Goal: Information Seeking & Learning: Learn about a topic

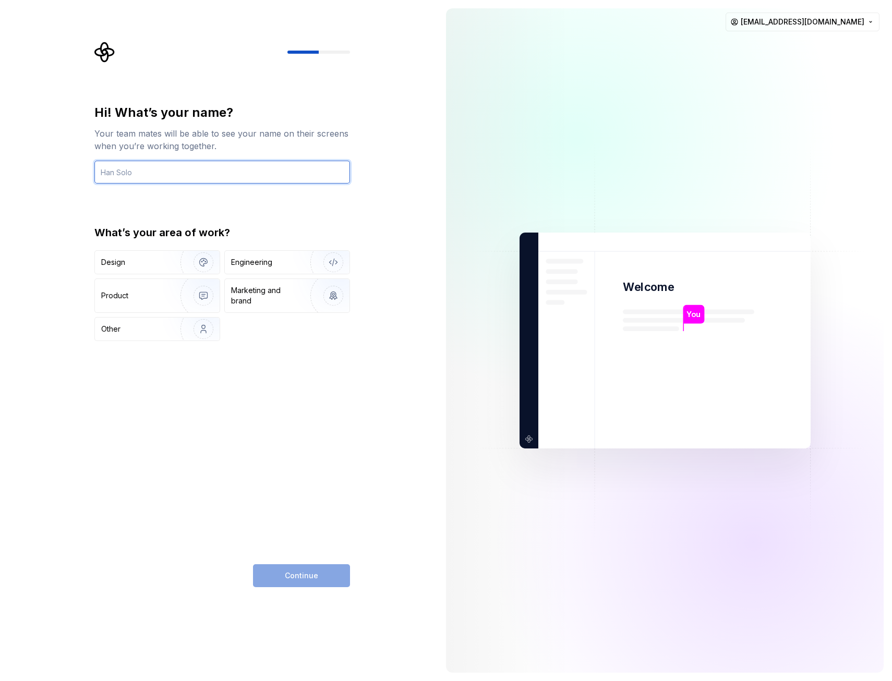
click at [135, 175] on input "text" at bounding box center [222, 172] width 256 height 23
click at [129, 179] on input "Giorgia" at bounding box center [222, 172] width 256 height 23
click at [136, 171] on input "Giorgia" at bounding box center [222, 172] width 256 height 23
type input "Giorgia"
click at [197, 265] on img "button" at bounding box center [196, 262] width 67 height 70
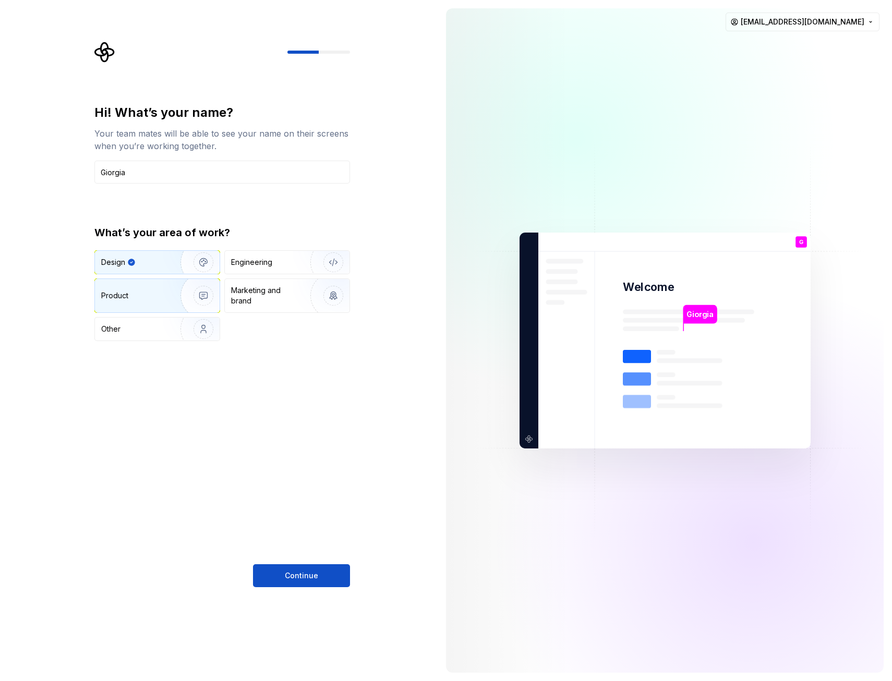
click at [202, 291] on img "button" at bounding box center [196, 296] width 67 height 70
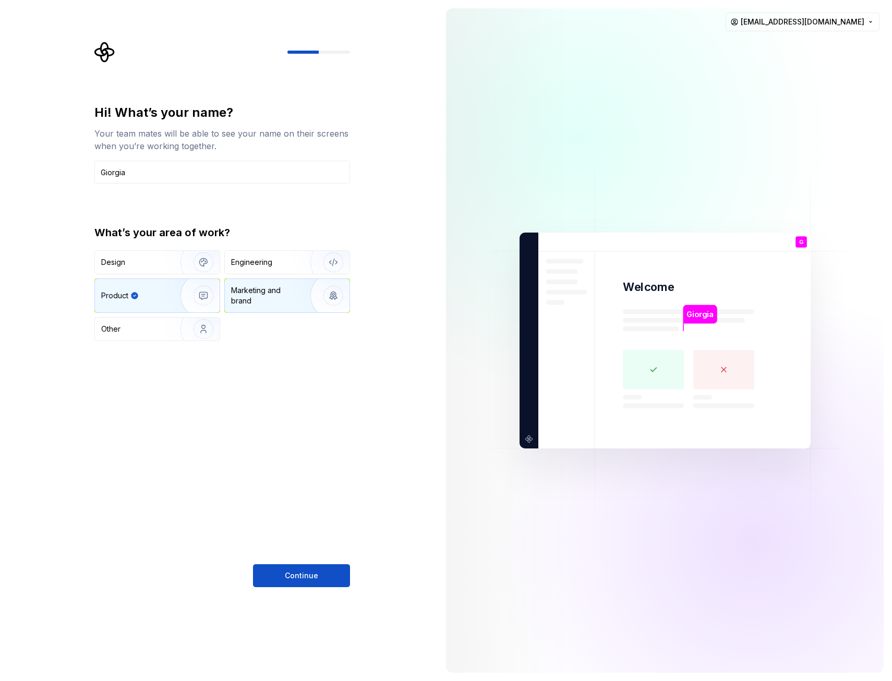
click at [267, 290] on div "Marketing and brand" at bounding box center [266, 295] width 70 height 21
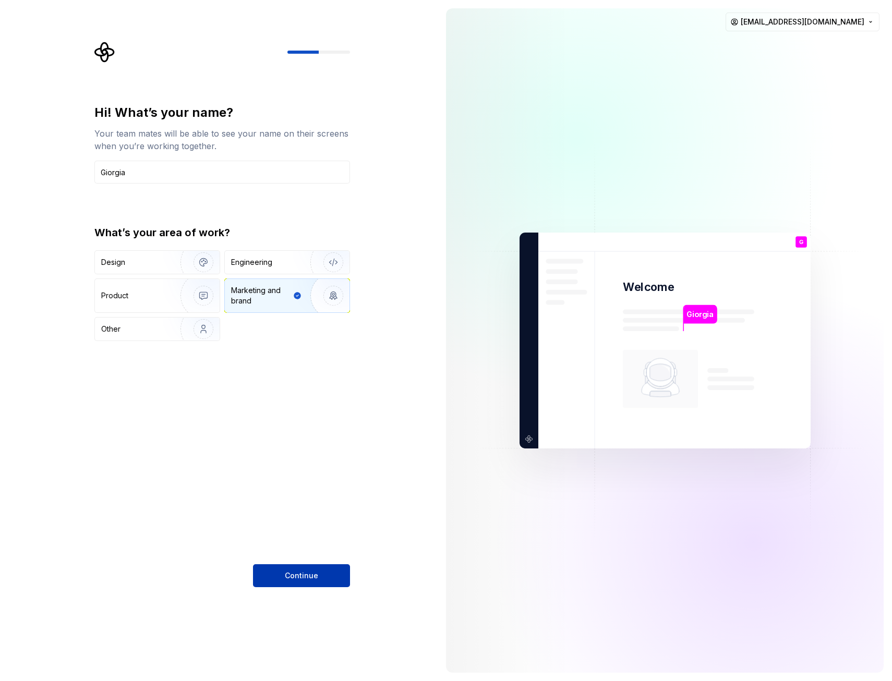
click at [293, 574] on span "Continue" at bounding box center [301, 576] width 33 height 10
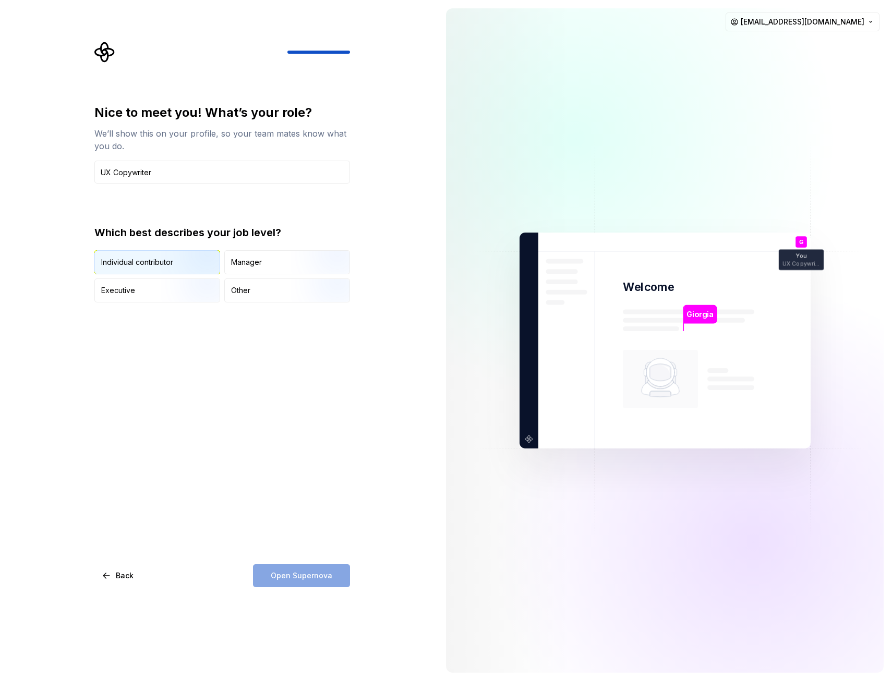
type input "UX Copywriter"
click at [162, 270] on img "button" at bounding box center [194, 275] width 67 height 70
click at [318, 585] on button "Open Supernova" at bounding box center [301, 575] width 97 height 23
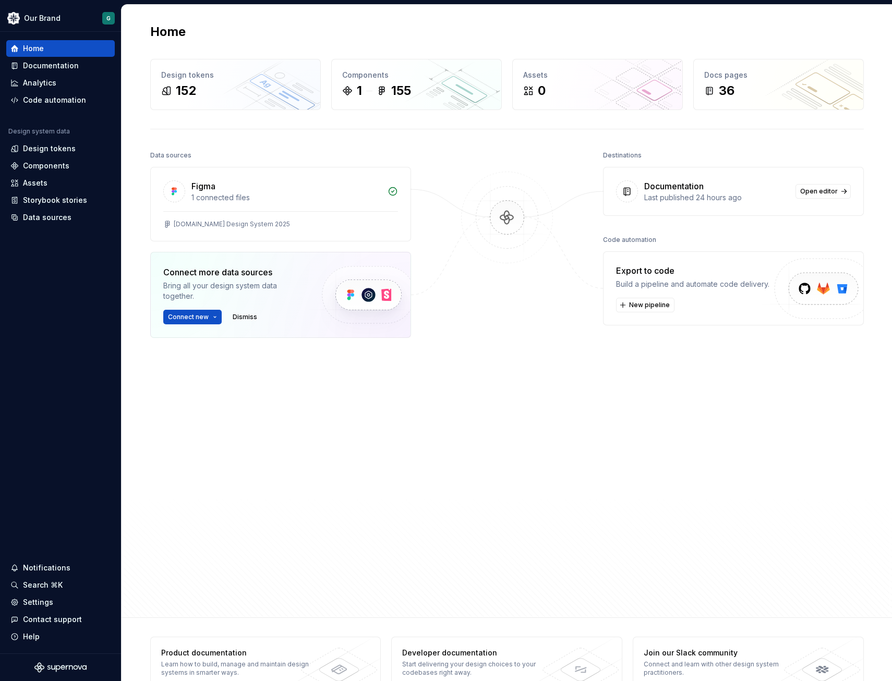
drag, startPoint x: 633, startPoint y: 503, endPoint x: 609, endPoint y: 437, distance: 70.5
click at [629, 504] on div "Destinations Documentation Last published 24 hours ago Open editor Code automat…" at bounding box center [733, 352] width 261 height 409
click at [280, 441] on div "Data sources Figma 1 connected files [DOMAIN_NAME] Design System 2025 Connect m…" at bounding box center [280, 352] width 261 height 409
click at [689, 500] on div "Destinations Documentation Last published 24 hours ago Open editor Code automat…" at bounding box center [733, 352] width 261 height 409
click at [646, 494] on div "Destinations Documentation Last published 24 hours ago Open editor Code automat…" at bounding box center [733, 352] width 261 height 409
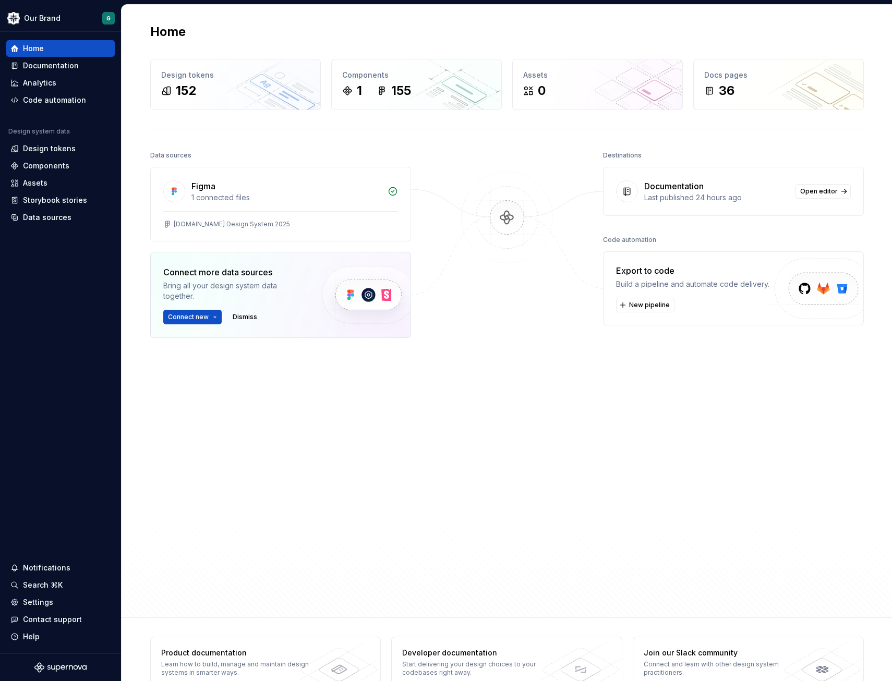
click at [472, 474] on div at bounding box center [507, 352] width 104 height 409
click at [199, 185] on div "Figma" at bounding box center [203, 186] width 24 height 13
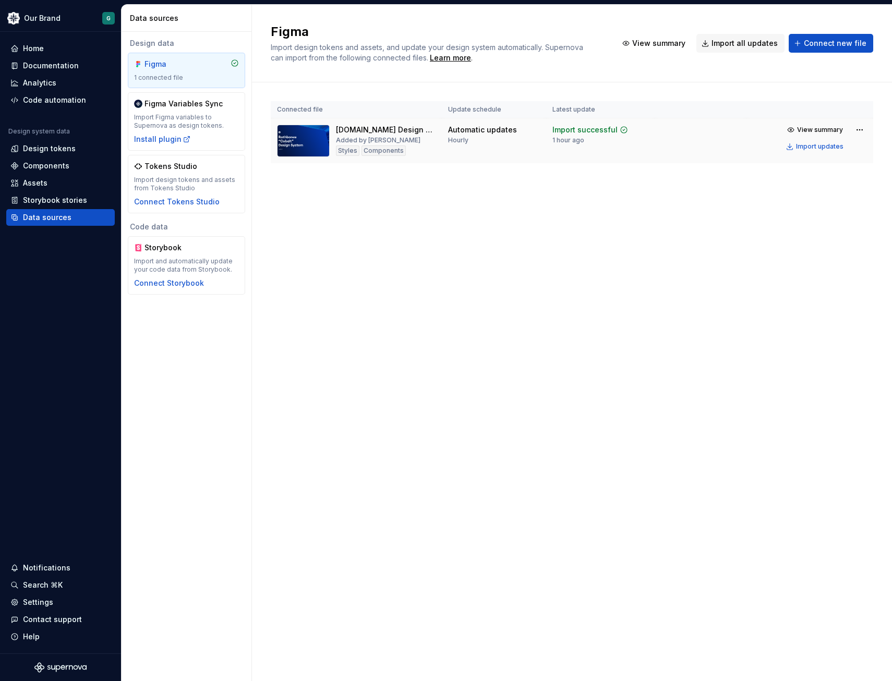
click at [374, 130] on div "[DOMAIN_NAME] Design System 2025" at bounding box center [386, 130] width 100 height 10
click at [812, 127] on span "View summary" at bounding box center [820, 130] width 46 height 8
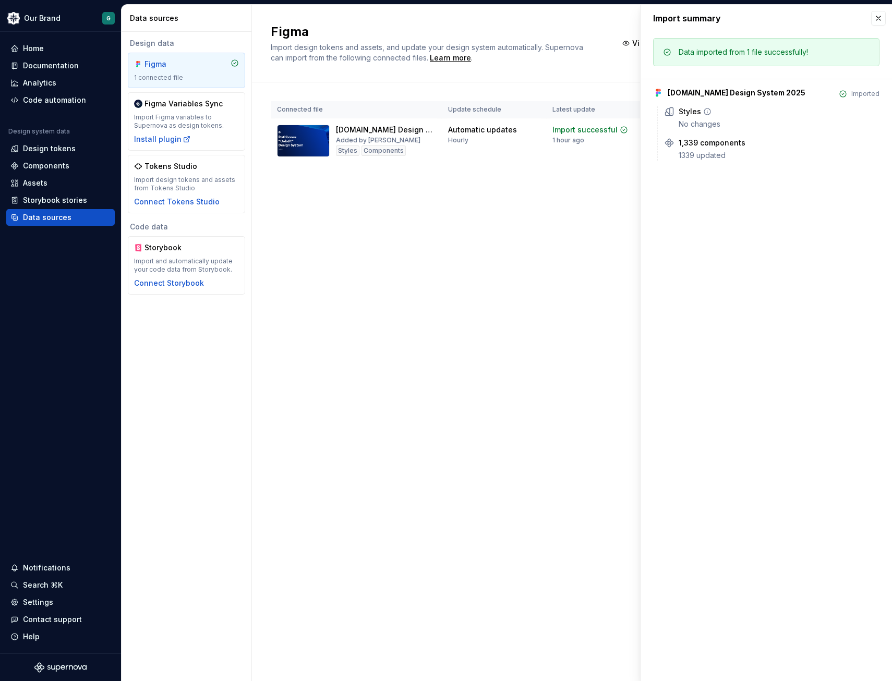
click at [685, 116] on div "Styles" at bounding box center [690, 111] width 22 height 10
drag, startPoint x: 884, startPoint y: 18, endPoint x: 872, endPoint y: 33, distance: 19.4
click at [883, 18] on button "button" at bounding box center [878, 18] width 15 height 15
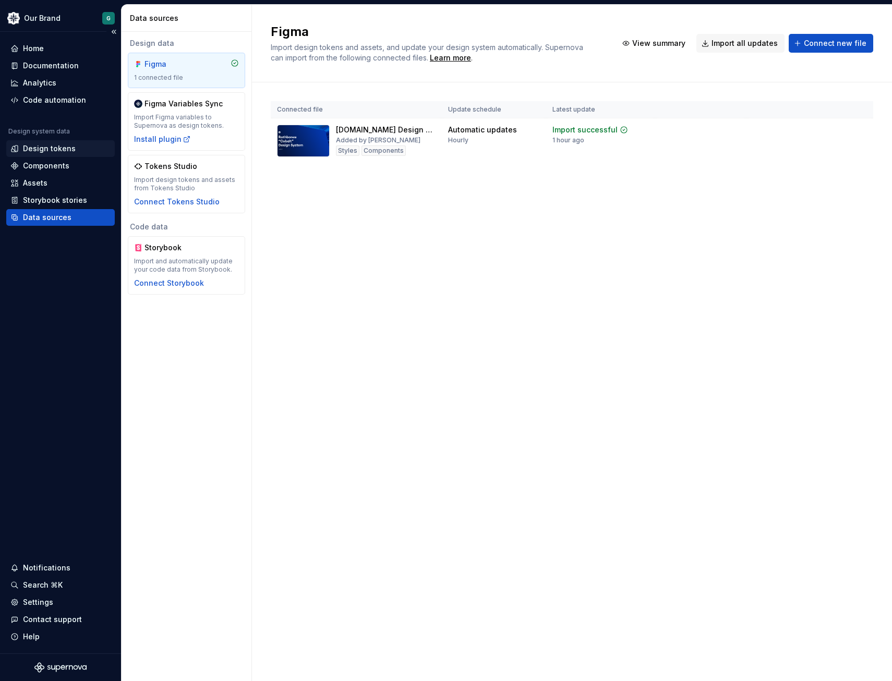
click at [60, 148] on div "Design tokens" at bounding box center [49, 148] width 53 height 10
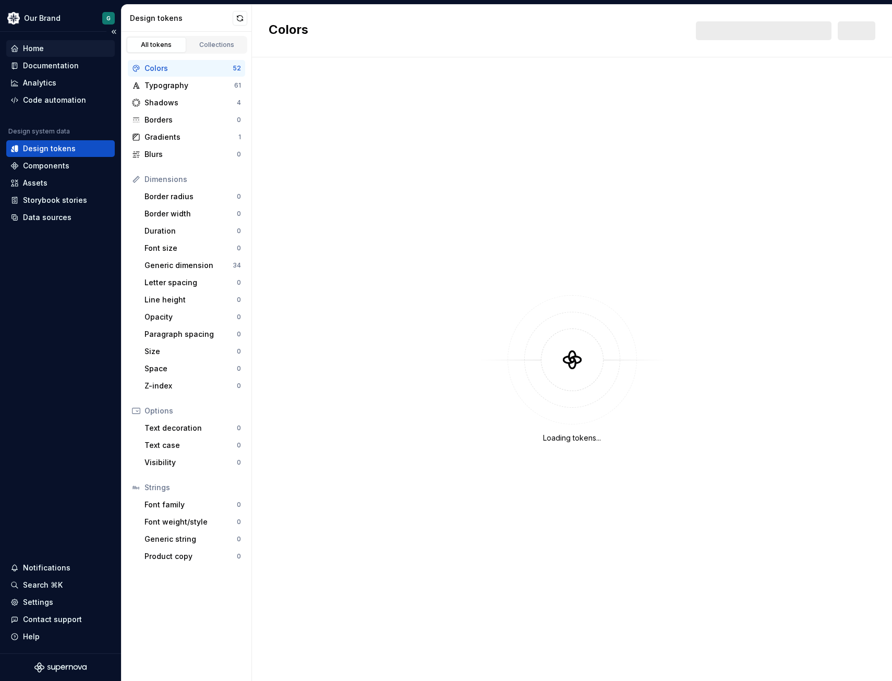
click at [41, 47] on div "Home" at bounding box center [33, 48] width 21 height 10
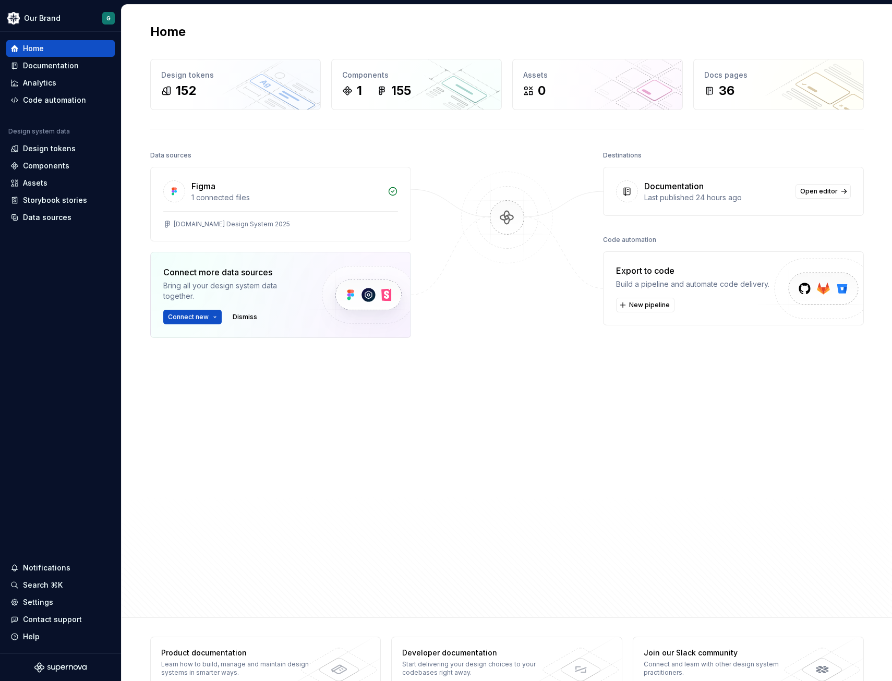
click at [419, 406] on div "Data sources Figma 1 connected files [DOMAIN_NAME] Design System 2025 Connect m…" at bounding box center [507, 373] width 714 height 451
click at [51, 62] on div "Documentation" at bounding box center [51, 66] width 56 height 10
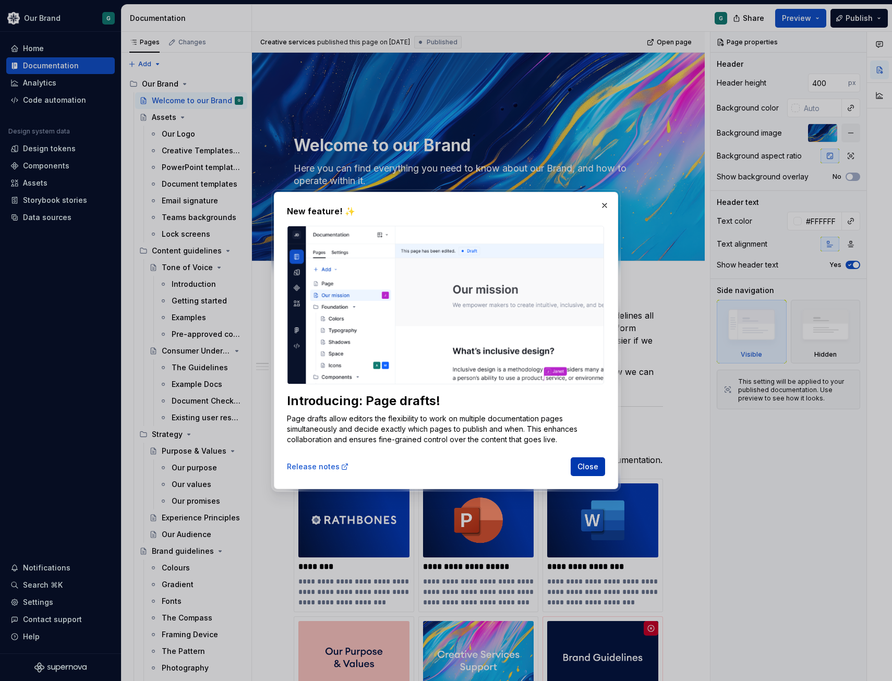
click at [593, 467] on span "Close" at bounding box center [587, 467] width 21 height 10
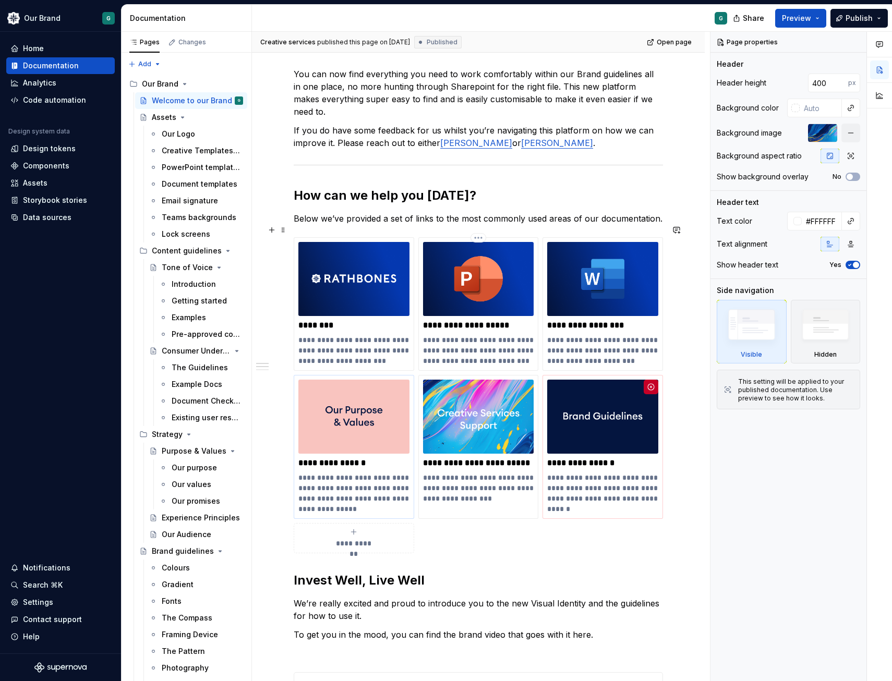
scroll to position [261, 0]
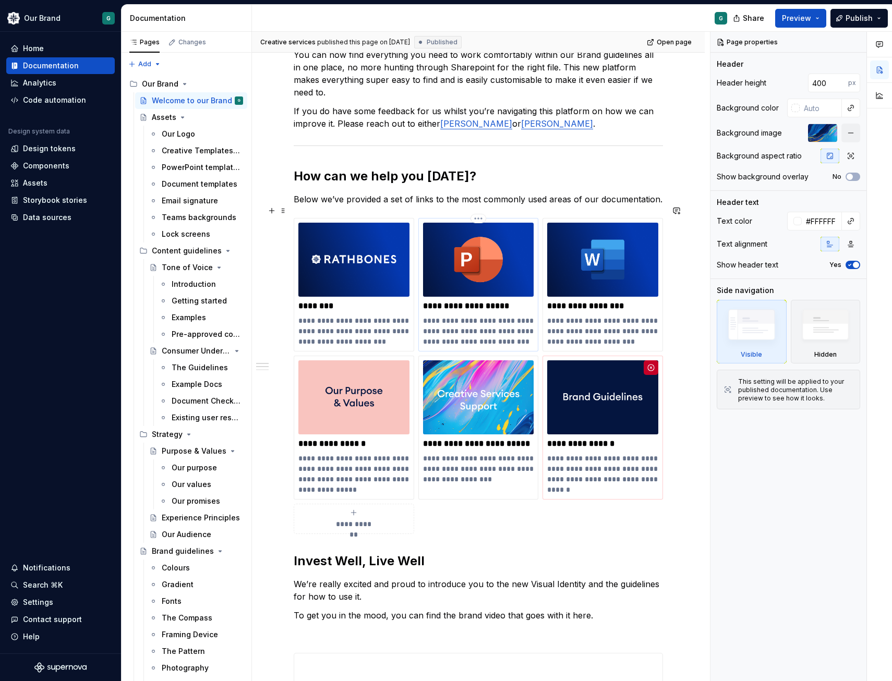
click at [487, 258] on img at bounding box center [478, 260] width 111 height 74
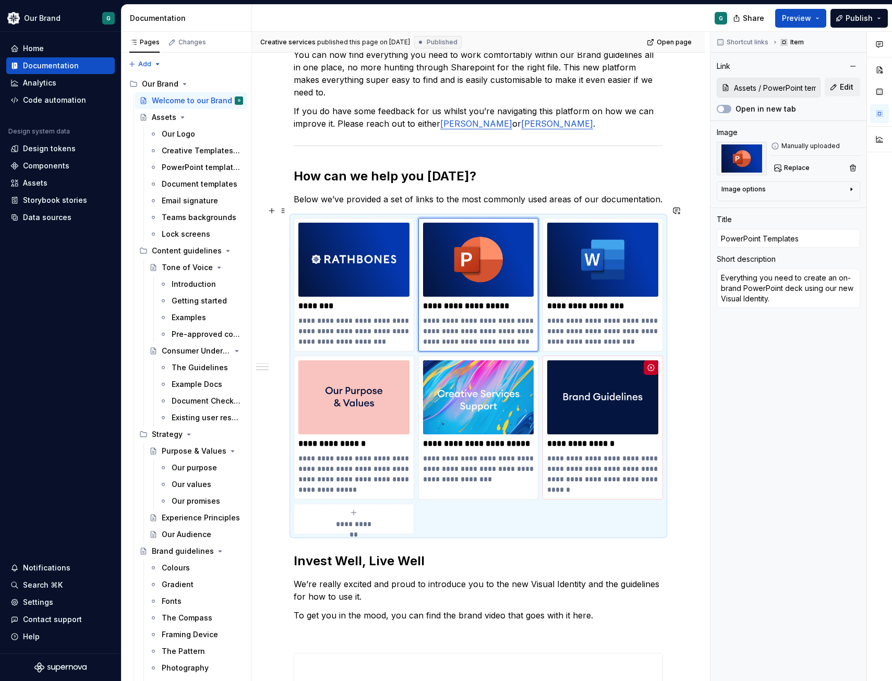
scroll to position [676, 0]
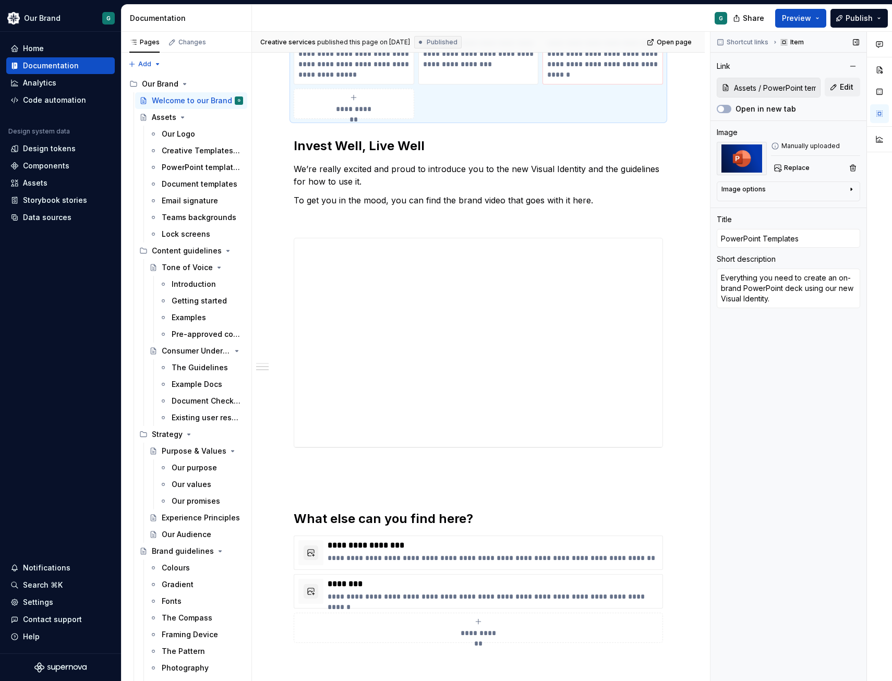
click at [793, 437] on div "Shortcut links Item Link Assets / PowerPoint templates Edit Open in new tab Ima…" at bounding box center [789, 357] width 156 height 650
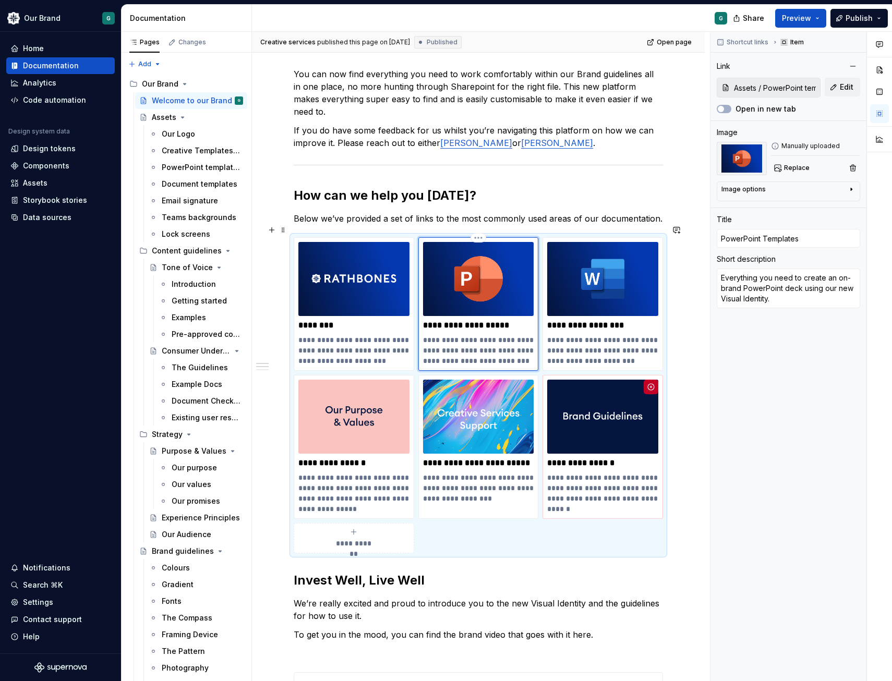
scroll to position [0, 0]
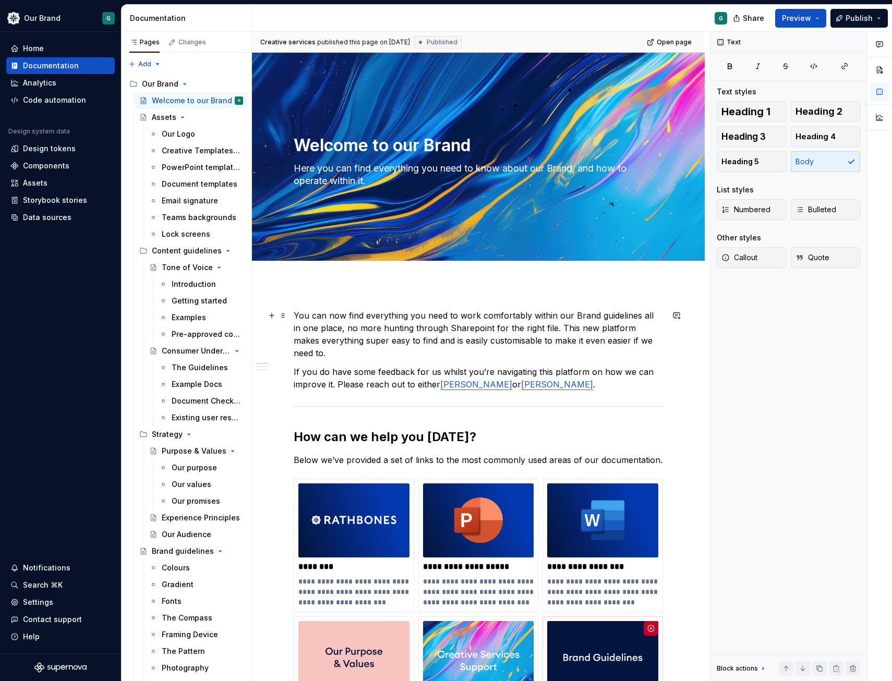
click at [522, 345] on p "You can now find everything you need to work comfortably within our Brand guide…" at bounding box center [478, 334] width 369 height 50
click at [74, 54] on div "Home" at bounding box center [60, 48] width 109 height 17
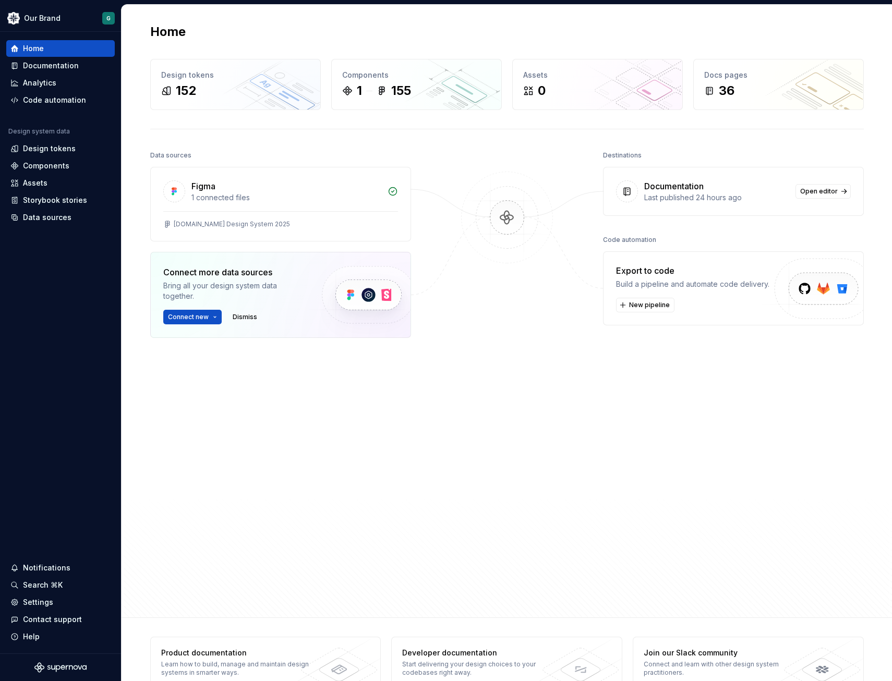
click at [432, 379] on div "Data sources Figma 1 connected files [DOMAIN_NAME] Design System 2025 Connect m…" at bounding box center [507, 373] width 714 height 451
click at [69, 69] on div "Documentation" at bounding box center [51, 66] width 56 height 10
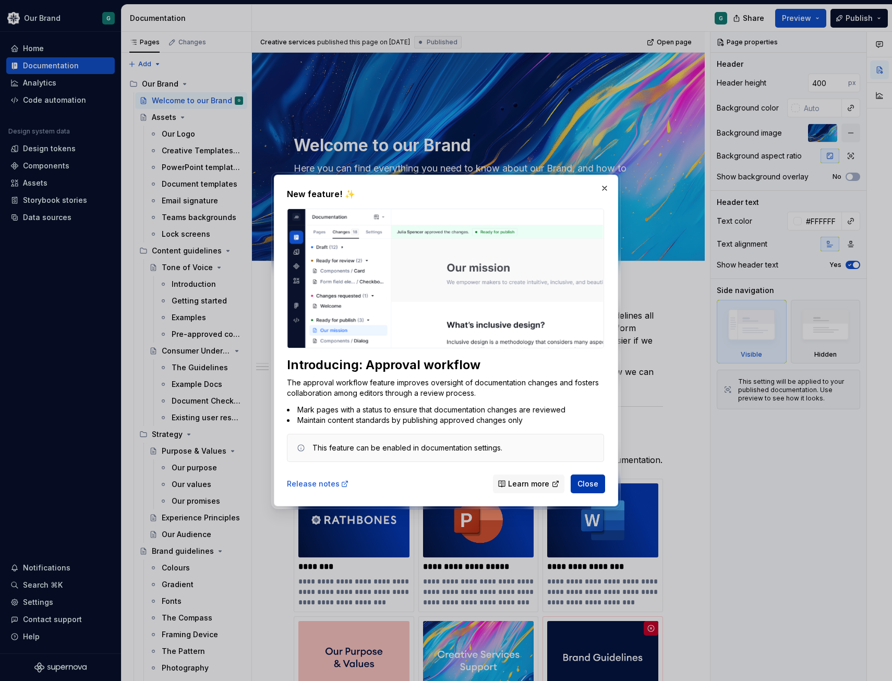
scroll to position [676, 0]
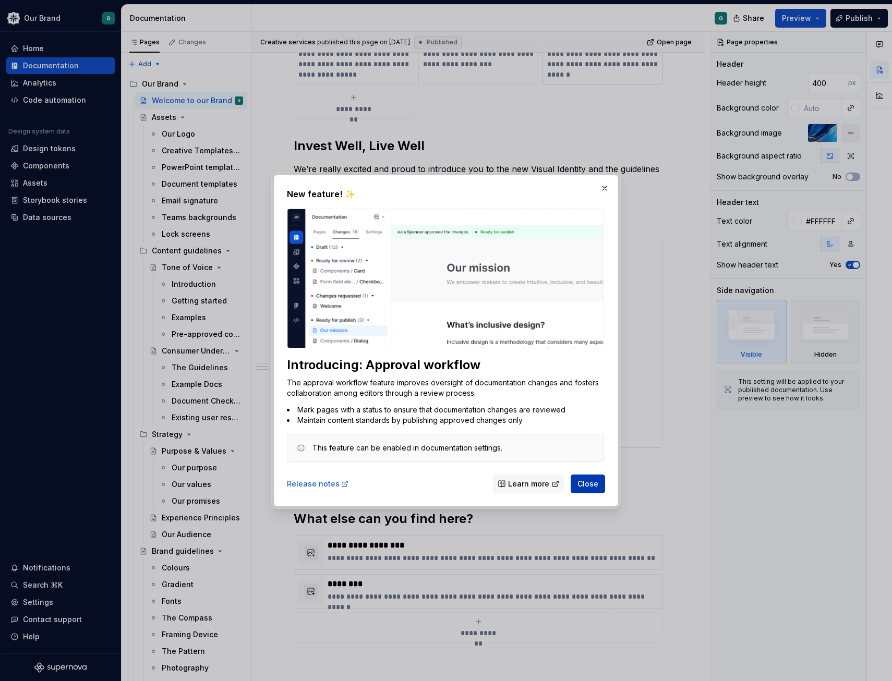
click at [585, 486] on span "Close" at bounding box center [587, 484] width 21 height 10
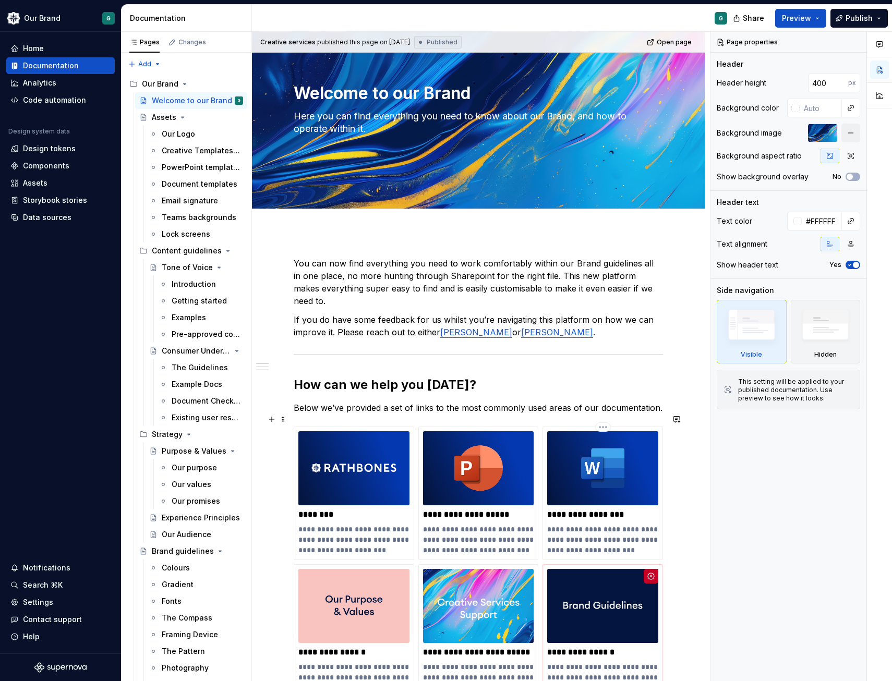
scroll to position [0, 0]
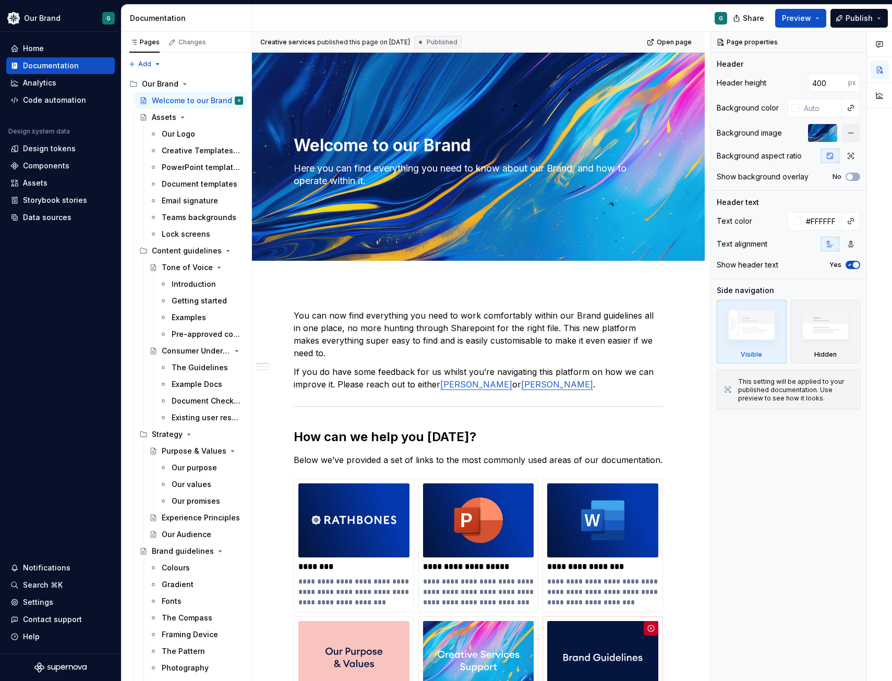
type textarea "*"
